Goal: Task Accomplishment & Management: Manage account settings

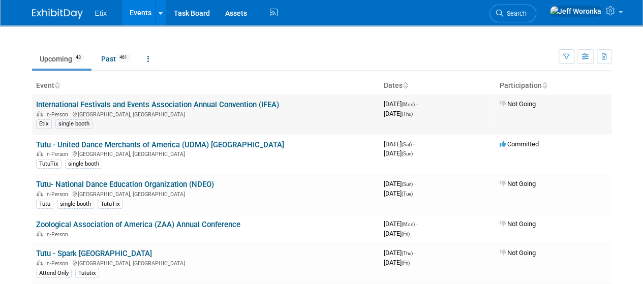
click at [276, 102] on link "International Festivals and Events Association Annual Convention (IFEA)" at bounding box center [157, 104] width 243 height 9
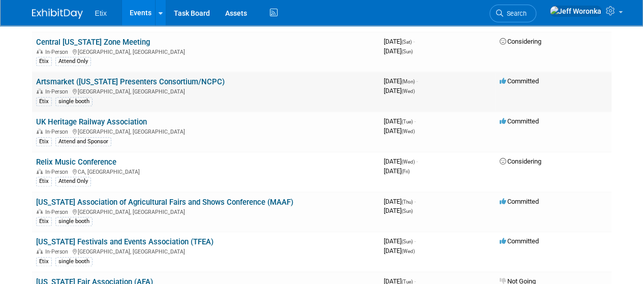
scroll to position [559, 0]
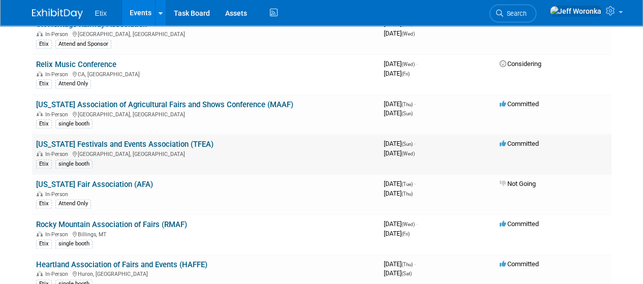
click at [158, 140] on link "[US_STATE] Festivals and Events Association (TFEA)" at bounding box center [124, 144] width 177 height 9
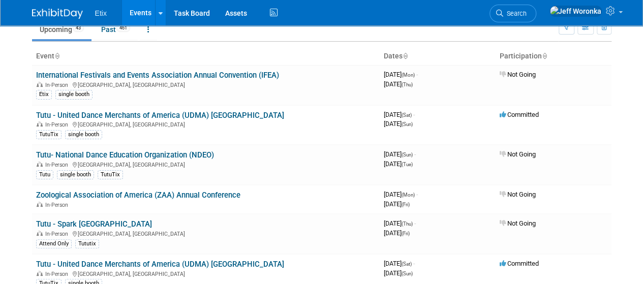
scroll to position [0, 0]
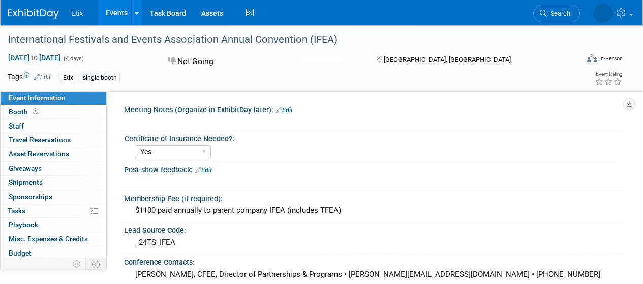
select select "Yes"
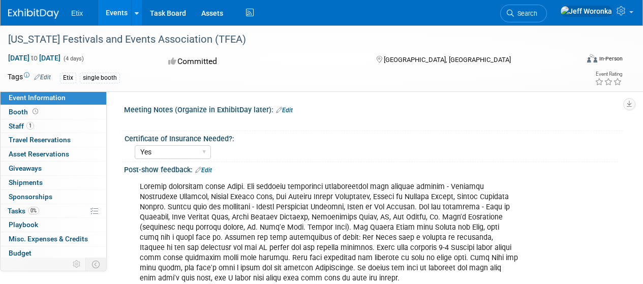
select select "Yes"
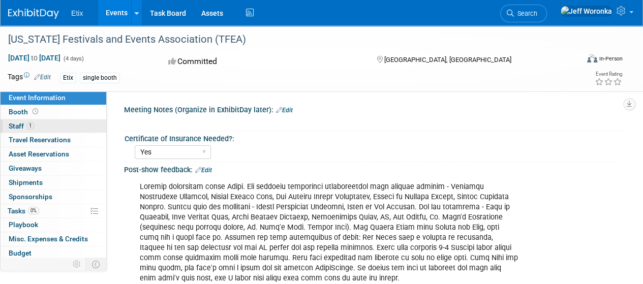
click at [42, 129] on link "1 Staff 1" at bounding box center [54, 126] width 106 height 14
